Goal: Task Accomplishment & Management: Manage account settings

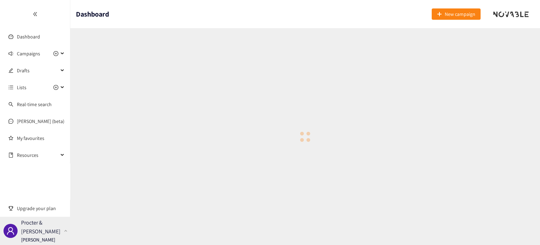
click at [40, 223] on p "Procter & [PERSON_NAME]" at bounding box center [41, 227] width 40 height 18
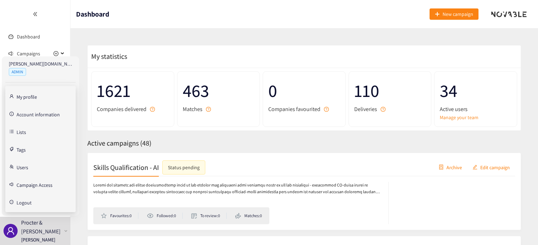
click at [26, 166] on link "Users" at bounding box center [23, 166] width 12 height 6
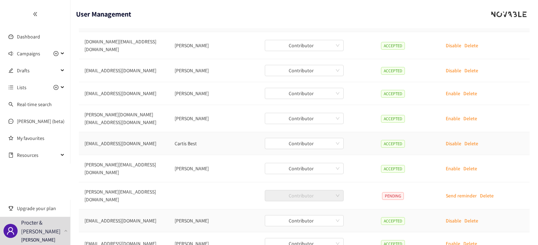
scroll to position [84, 0]
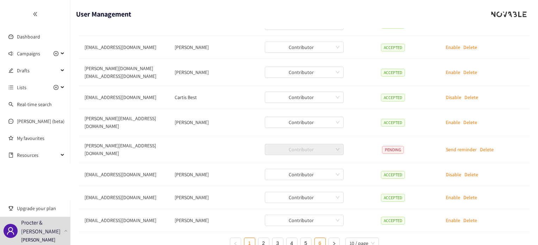
click at [318, 238] on link "6" at bounding box center [320, 243] width 11 height 11
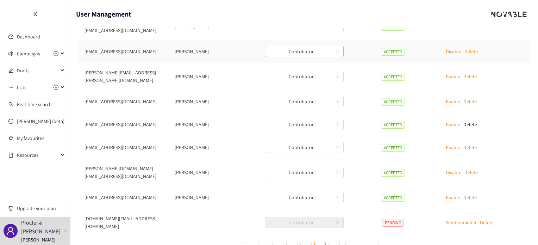
click at [306, 46] on span "Contributor" at bounding box center [304, 51] width 70 height 11
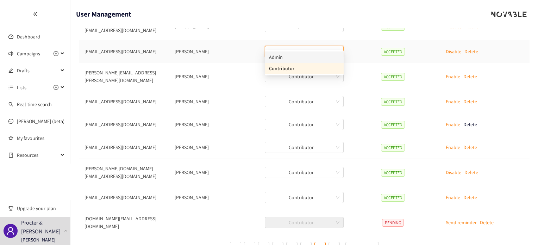
click at [284, 56] on div "Admin" at bounding box center [304, 57] width 70 height 8
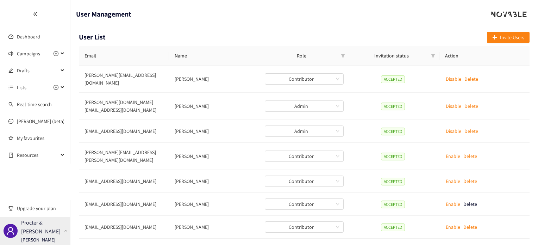
scroll to position [0, 0]
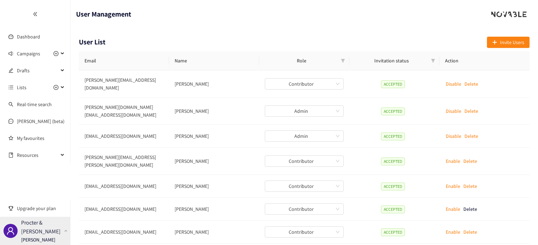
click at [34, 229] on p "Procter & [PERSON_NAME]" at bounding box center [41, 227] width 40 height 18
